Goal: Book appointment/travel/reservation

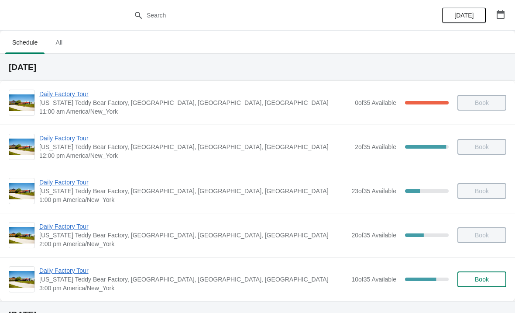
click at [90, 266] on span "Daily Factory Tour" at bounding box center [193, 270] width 308 height 9
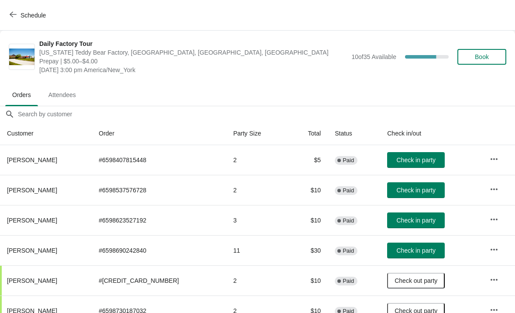
click at [402, 192] on span "Check in party" at bounding box center [416, 189] width 39 height 7
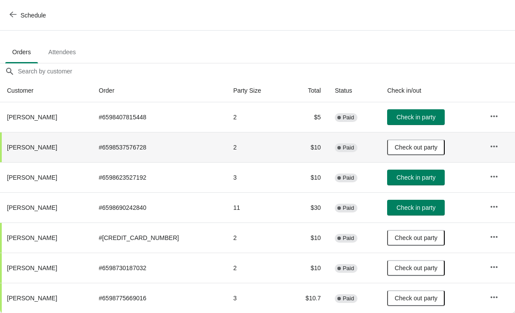
scroll to position [43, 0]
click at [387, 179] on button "Check in party" at bounding box center [416, 177] width 58 height 16
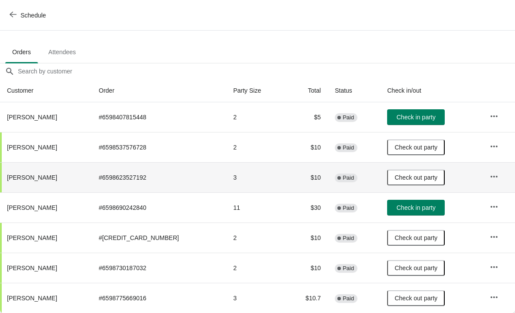
click at [153, 37] on div "Daily Factory Tour [US_STATE] Teddy Bear Factory, [GEOGRAPHIC_DATA], [GEOGRAPHI…" at bounding box center [257, 14] width 515 height 52
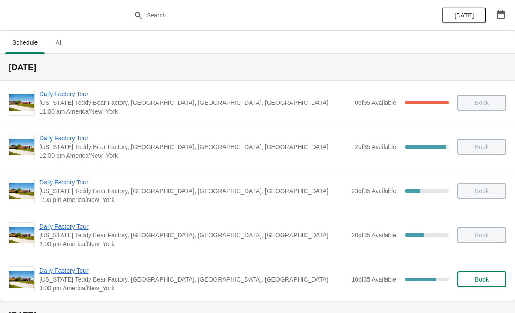
click at [79, 281] on span "[US_STATE] Teddy Bear Factory, [GEOGRAPHIC_DATA], [GEOGRAPHIC_DATA], [GEOGRAPHI…" at bounding box center [193, 279] width 308 height 9
click at [92, 266] on span "Daily Factory Tour" at bounding box center [193, 270] width 308 height 9
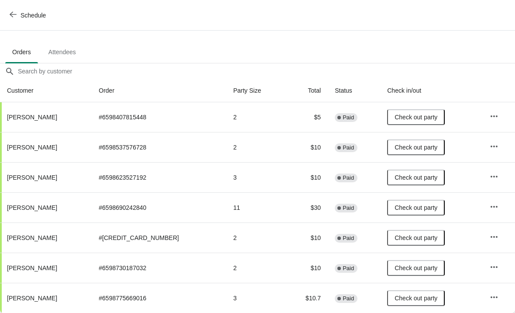
scroll to position [43, 0]
click at [17, 13] on span "Schedule" at bounding box center [28, 15] width 34 height 8
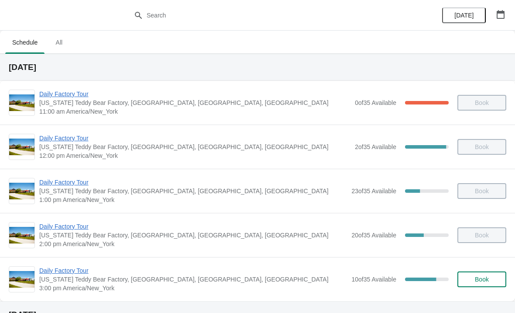
click at [84, 222] on span "Daily Factory Tour" at bounding box center [193, 226] width 308 height 9
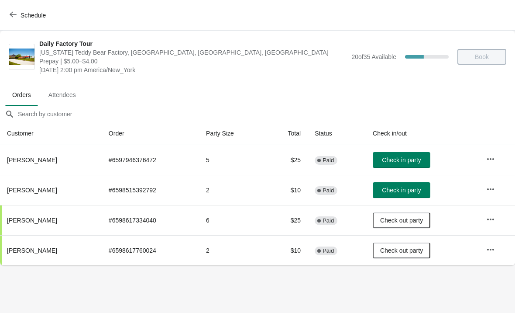
click at [18, 15] on span "Schedule" at bounding box center [28, 15] width 34 height 8
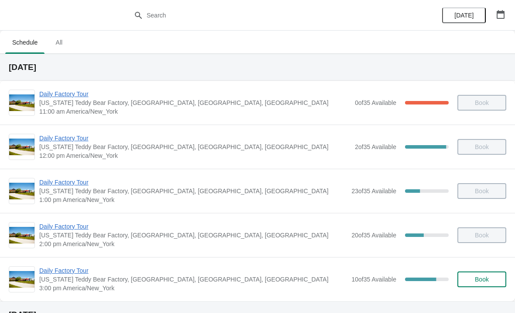
click at [82, 179] on span "Daily Factory Tour" at bounding box center [193, 182] width 308 height 9
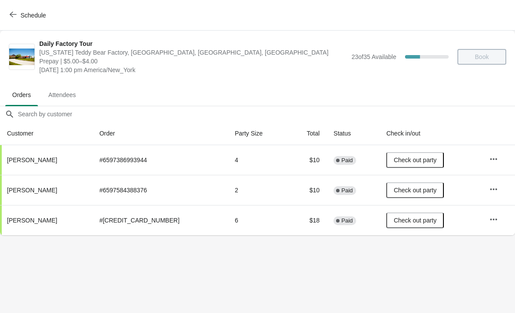
click at [20, 16] on span "Schedule" at bounding box center [28, 15] width 34 height 8
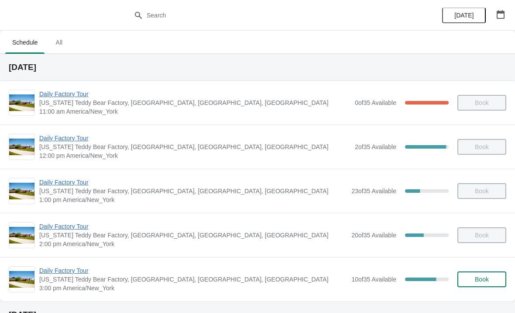
click at [83, 140] on span "Daily Factory Tour" at bounding box center [194, 138] width 311 height 9
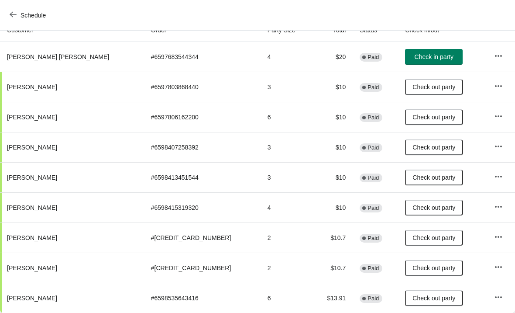
scroll to position [103, 0]
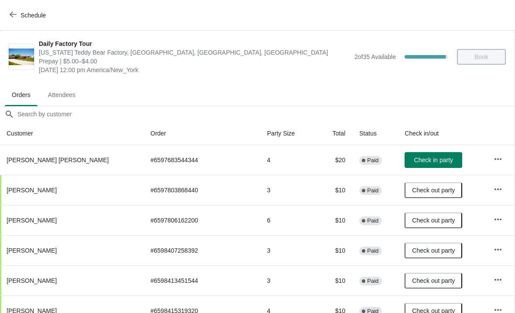
click at [13, 15] on icon "button" at bounding box center [13, 14] width 7 height 7
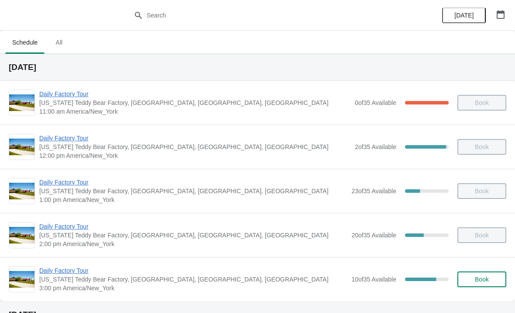
click at [79, 97] on span "Daily Factory Tour" at bounding box center [194, 94] width 311 height 9
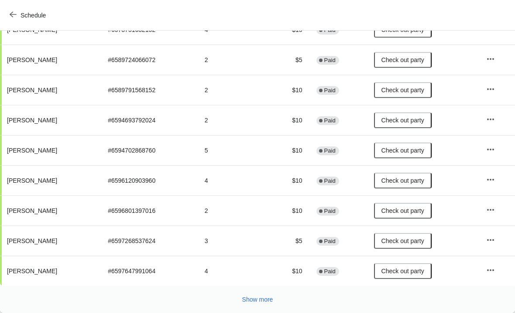
scroll to position [160, 0]
click at [251, 299] on span "Show more" at bounding box center [257, 299] width 31 height 7
